Goal: Navigation & Orientation: Go to known website

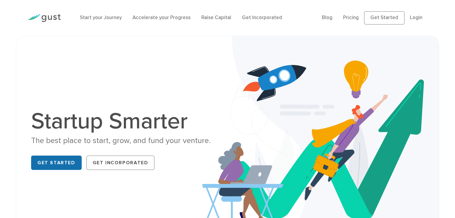
click at [67, 161] on link "Get Started" at bounding box center [56, 163] width 51 height 14
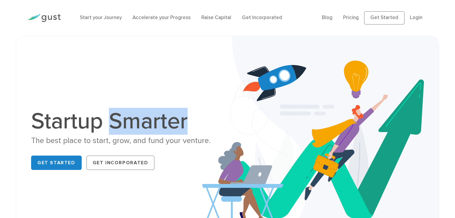
drag, startPoint x: 113, startPoint y: 118, endPoint x: 185, endPoint y: 123, distance: 72.8
click at [185, 123] on h1 "Startup Smarter" at bounding box center [127, 121] width 192 height 23
click at [177, 113] on h1 "Startup Smarter" at bounding box center [127, 121] width 192 height 23
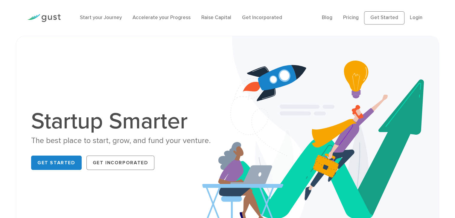
click at [139, 133] on h1 "Startup Smarter" at bounding box center [127, 121] width 192 height 23
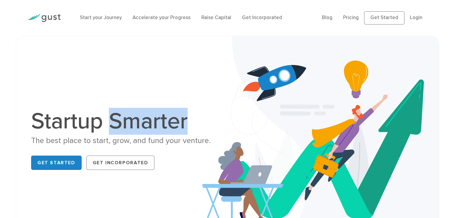
click at [139, 133] on h1 "Startup Smarter" at bounding box center [127, 121] width 192 height 23
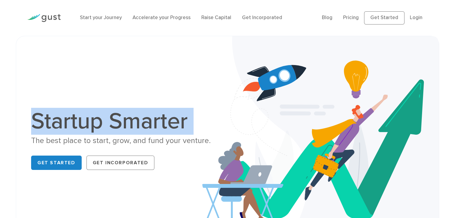
click at [139, 133] on h1 "Startup Smarter" at bounding box center [127, 121] width 192 height 23
click at [137, 133] on h1 "Startup Smarter" at bounding box center [127, 121] width 192 height 23
